Goal: Navigation & Orientation: Find specific page/section

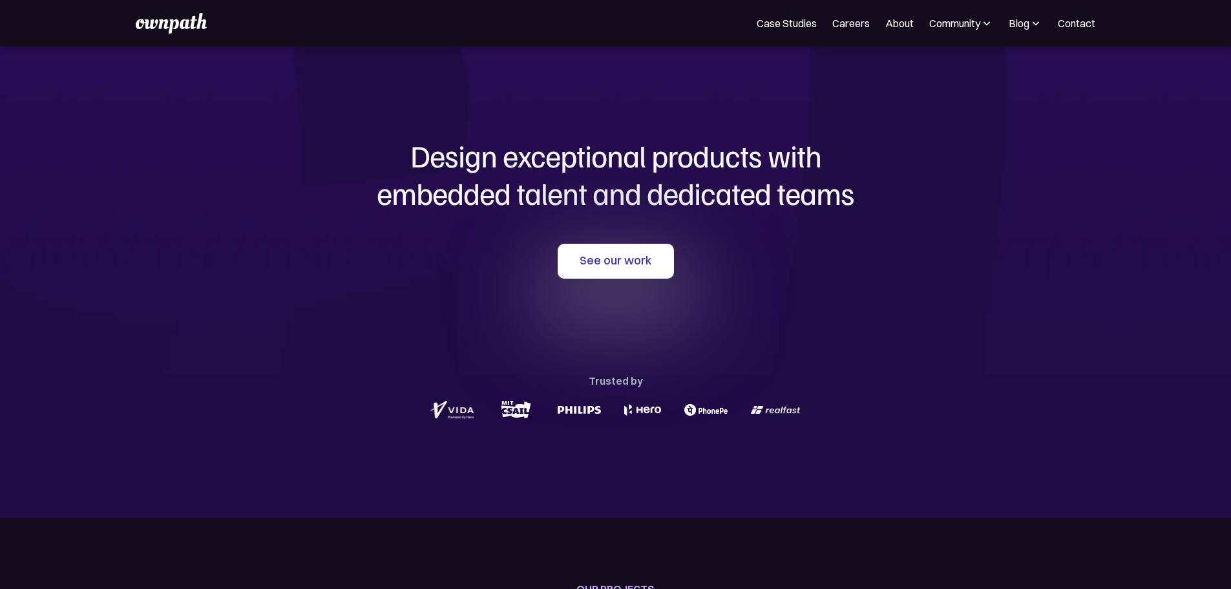
click at [1125, 100] on section "Design exceptional products with embedded talent and dedicated teams with us Se…" at bounding box center [615, 282] width 1231 height 471
click at [954, 29] on div "Community" at bounding box center [961, 24] width 64 height 16
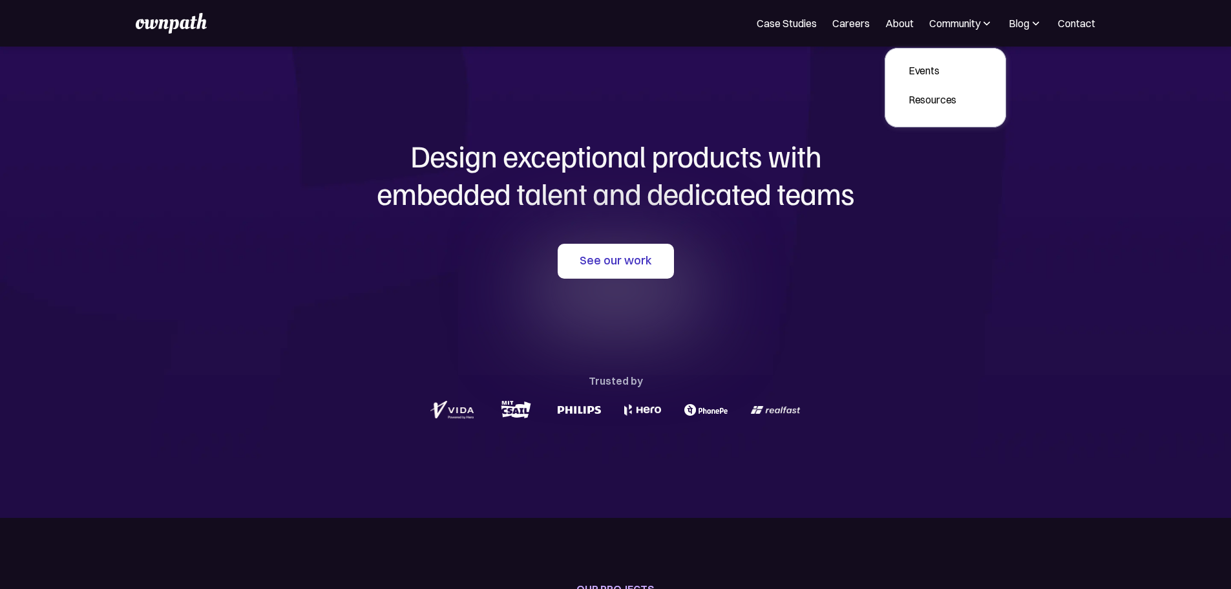
click at [954, 29] on div "Community" at bounding box center [961, 24] width 64 height 16
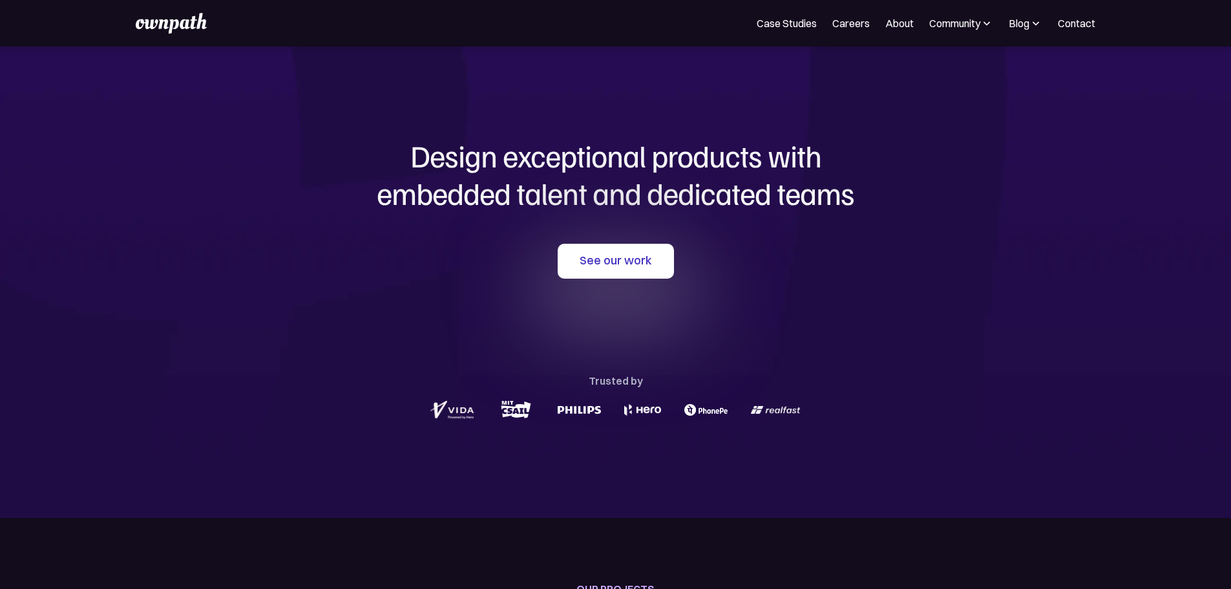
click at [1008, 17] on div "Blog All Placement Stories Fellow stories Case studies Career insights Expert i…" at bounding box center [1025, 24] width 34 height 16
click at [1008, 21] on div "Blog" at bounding box center [1025, 24] width 34 height 16
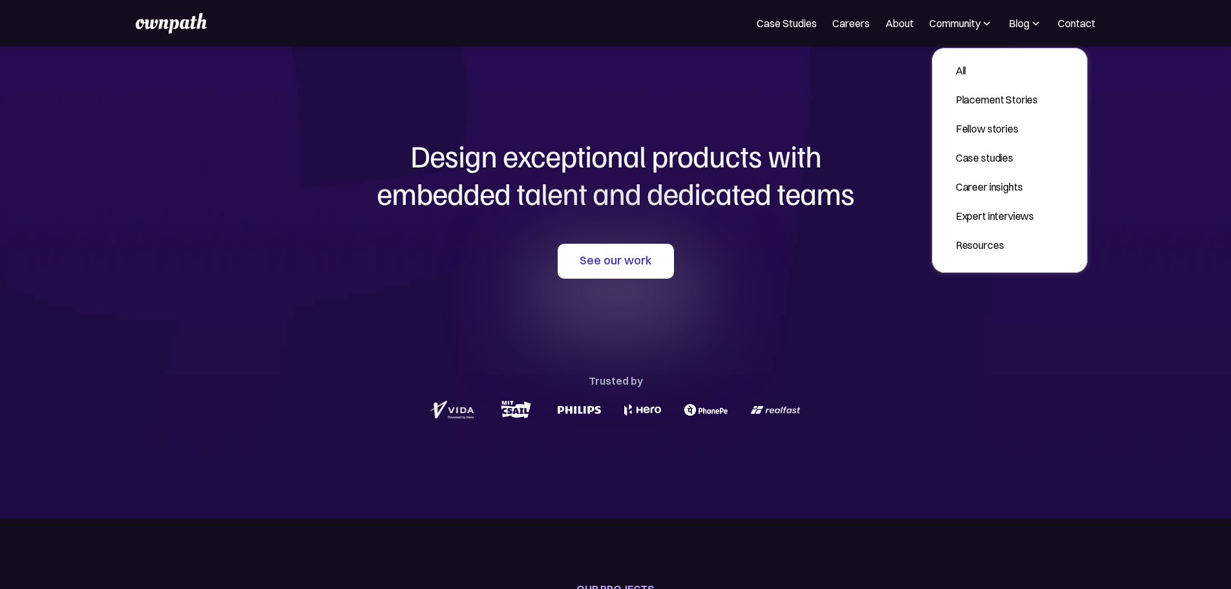
click at [1008, 21] on div "Blog" at bounding box center [1025, 24] width 34 height 16
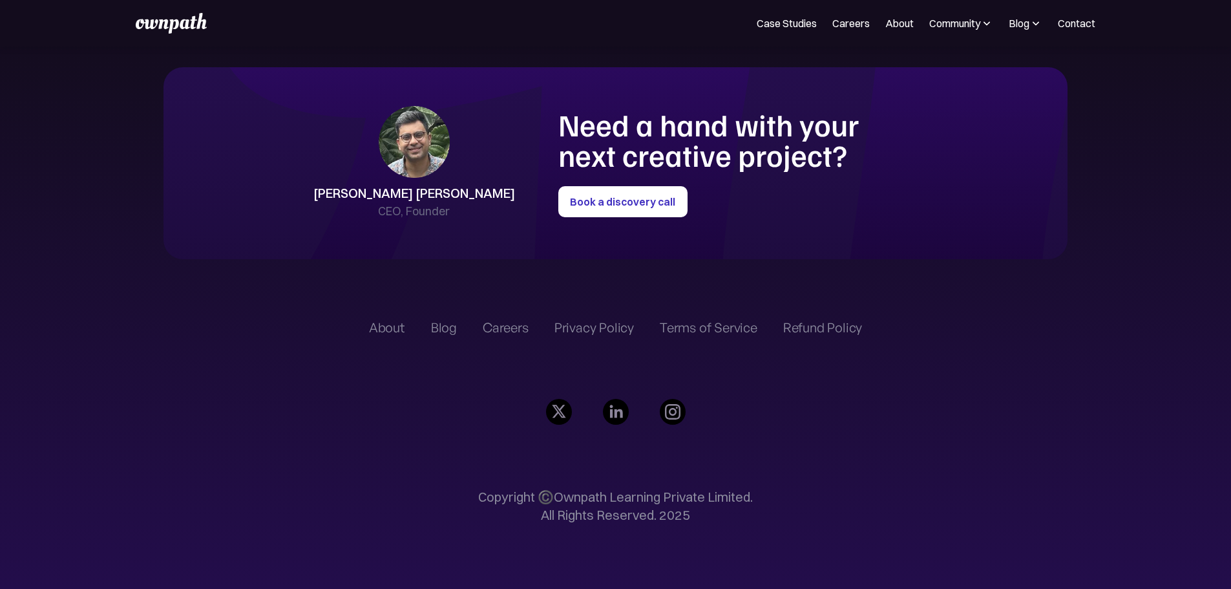
scroll to position [3617, 0]
click at [369, 320] on div "About" at bounding box center [387, 328] width 36 height 16
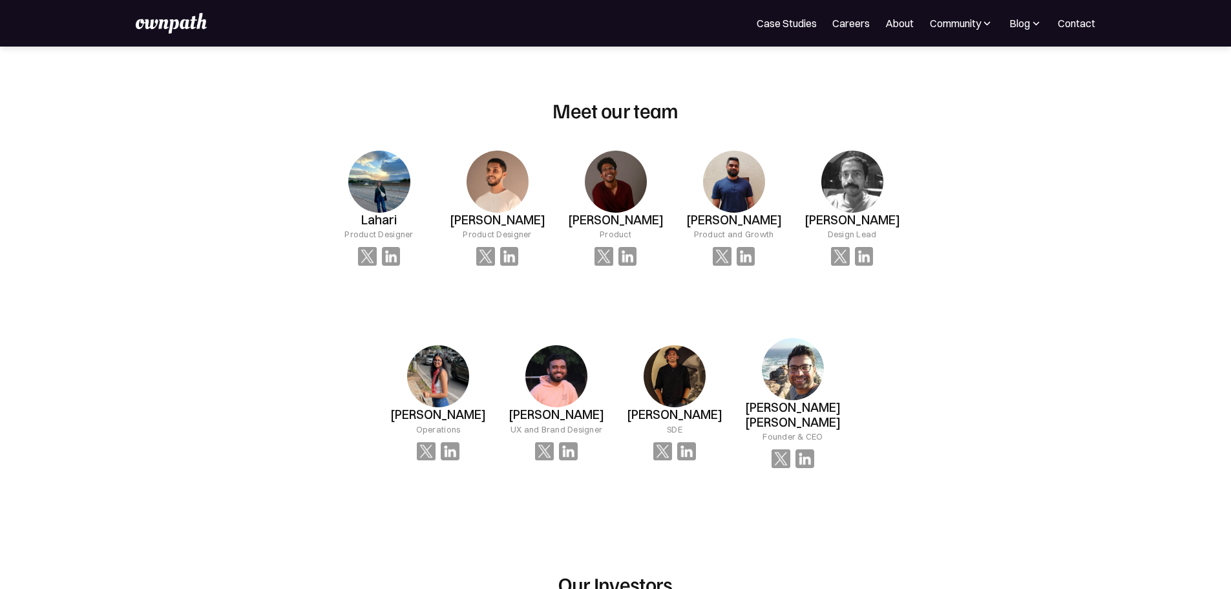
scroll to position [840, 0]
click at [511, 247] on img at bounding box center [509, 256] width 19 height 19
